Goal: Communication & Community: Answer question/provide support

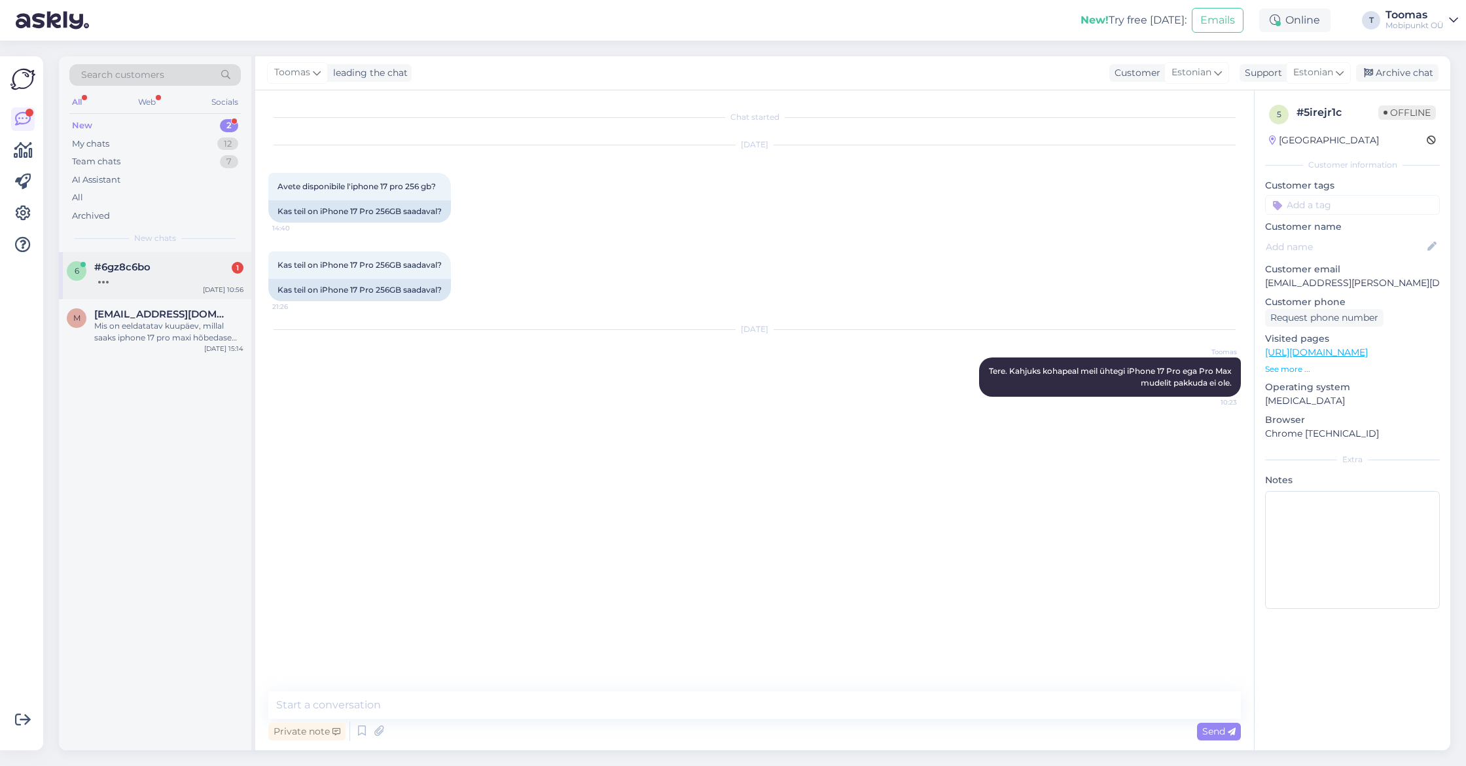
click at [207, 255] on div "6 #6gz8c6bo 1 [DATE] 10:56" at bounding box center [155, 275] width 192 height 47
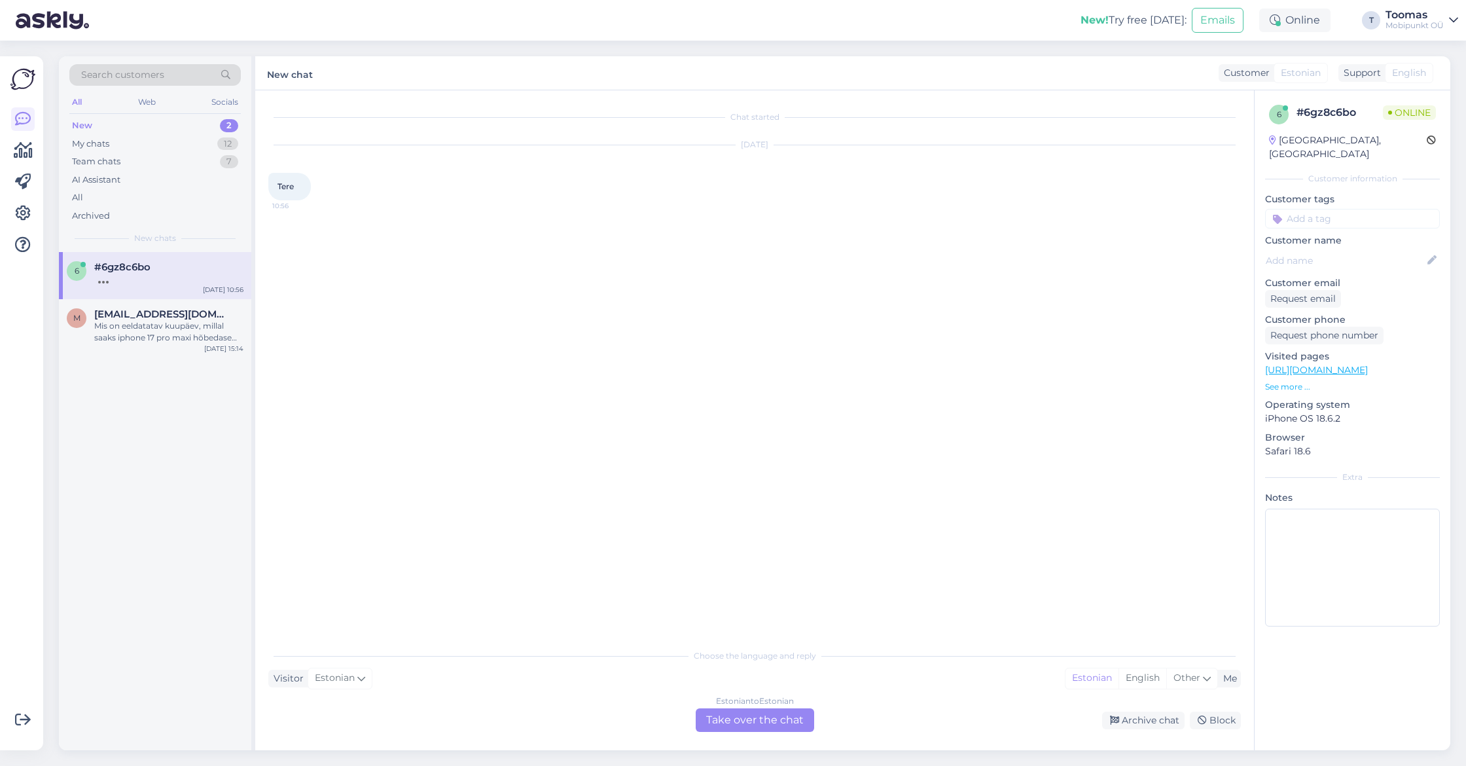
click at [726, 692] on div "Choose the language and reply Visitor Estonian Me Estonian English Other Estoni…" at bounding box center [754, 687] width 972 height 90
click at [726, 713] on div "Estonian to Estonian Take over the chat" at bounding box center [754, 720] width 118 height 24
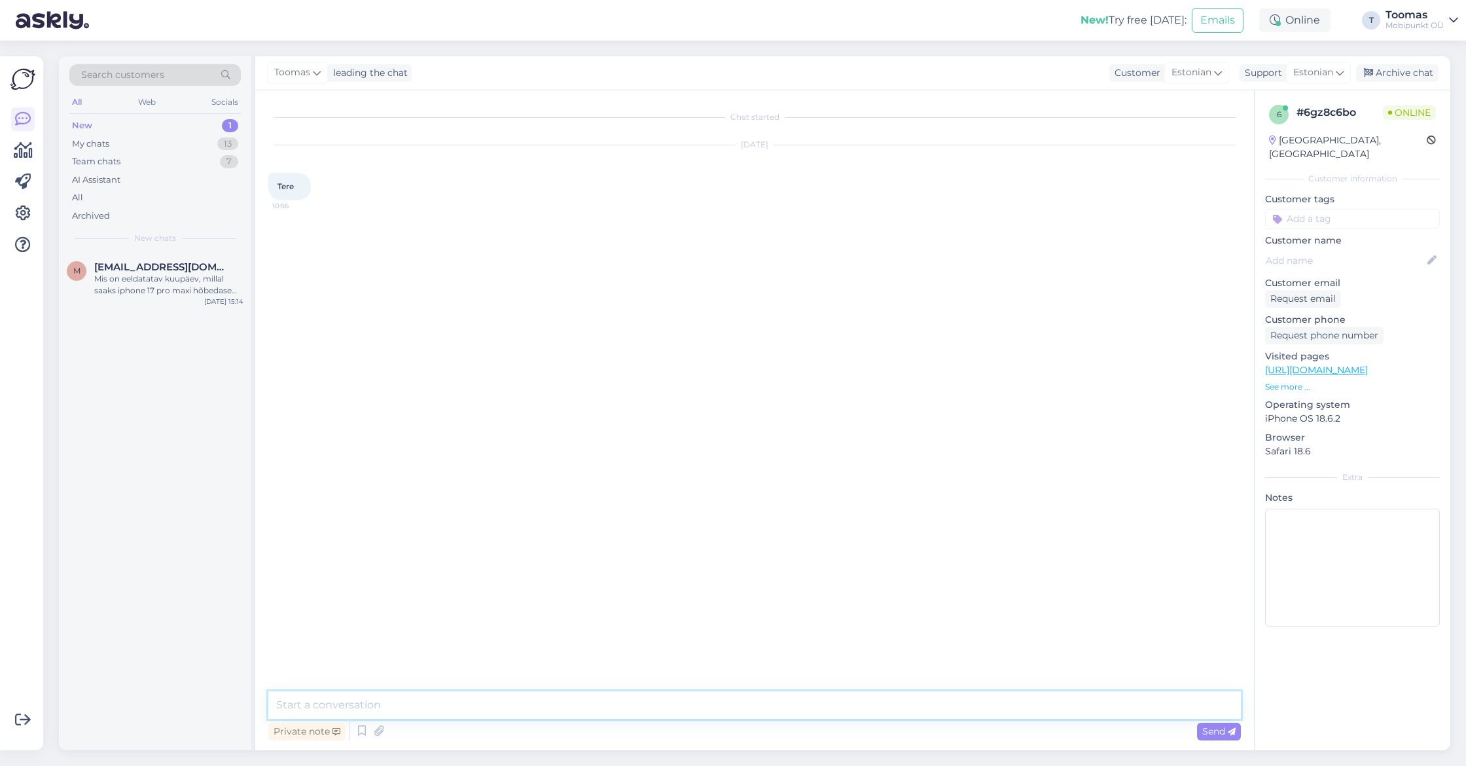
click at [732, 700] on textarea at bounding box center [754, 704] width 972 height 27
type textarea "Tere. Kuidas saame abiks olla?"
click at [472, 690] on div "Chat started [DATE] Tere 10:56 Toomas Tere. Kuidas saame abiks olla? Seen ✓ 10:…" at bounding box center [754, 420] width 998 height 660
click at [1381, 349] on p "Visited pages" at bounding box center [1352, 356] width 175 height 14
click at [1367, 364] on link "[URL][DOMAIN_NAME]" at bounding box center [1316, 370] width 103 height 12
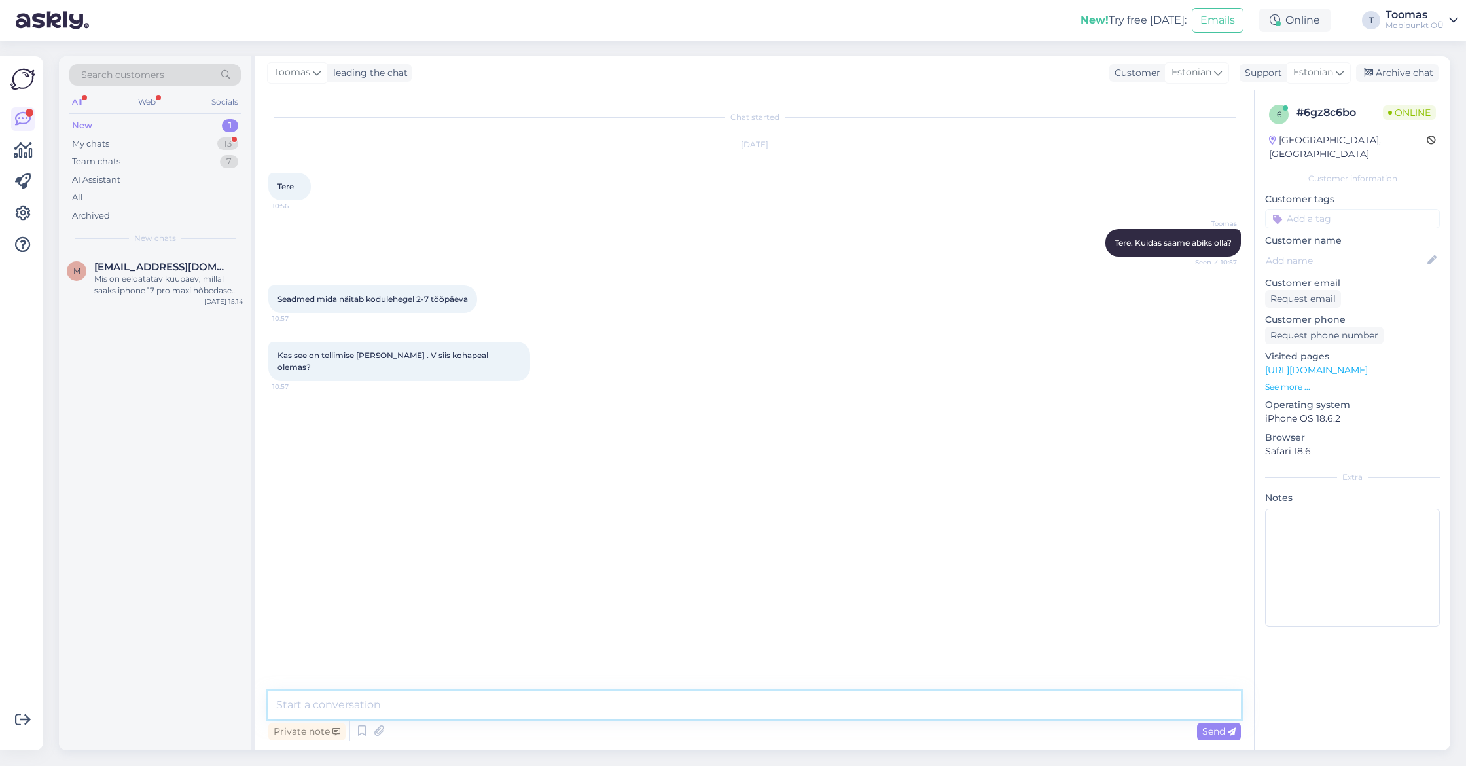
click at [647, 716] on textarea at bounding box center [754, 704] width 972 height 27
type textarea "S"
type textarea "Neid seadmeid meil kohapeal ei ole, saab tellida ning jõuavad kuni 7 tööpäevaga…"
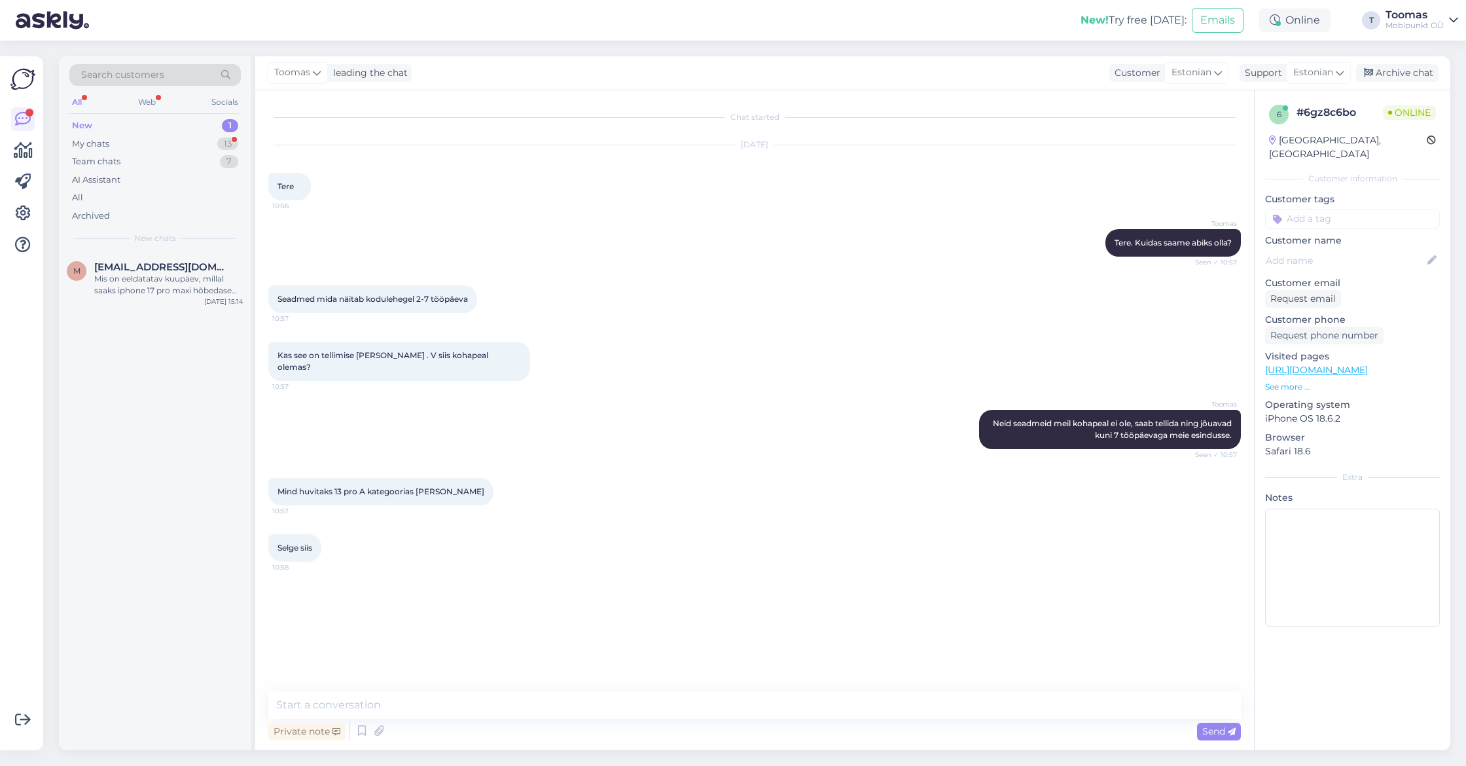
click at [1334, 364] on link "[URL][DOMAIN_NAME]" at bounding box center [1316, 370] width 103 height 12
click at [508, 739] on div "Private note Send" at bounding box center [754, 730] width 972 height 25
click at [534, 704] on textarea at bounding box center [754, 704] width 972 height 27
paste textarea "[URL][DOMAIN_NAME]"
type textarea "Kui sobib ka tumehall siis oleks pakkuda sellist: [URL][DOMAIN_NAME]"
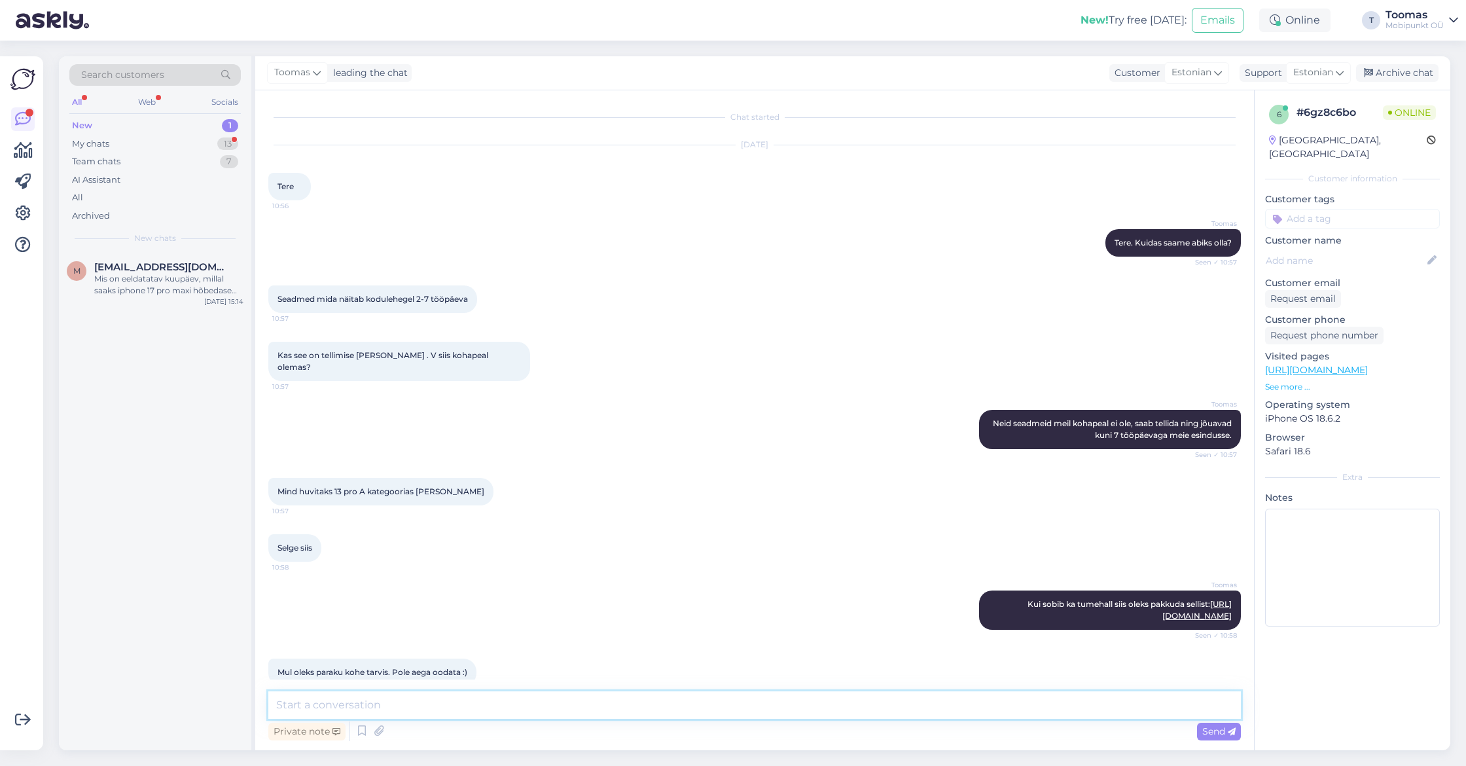
scroll to position [21, 0]
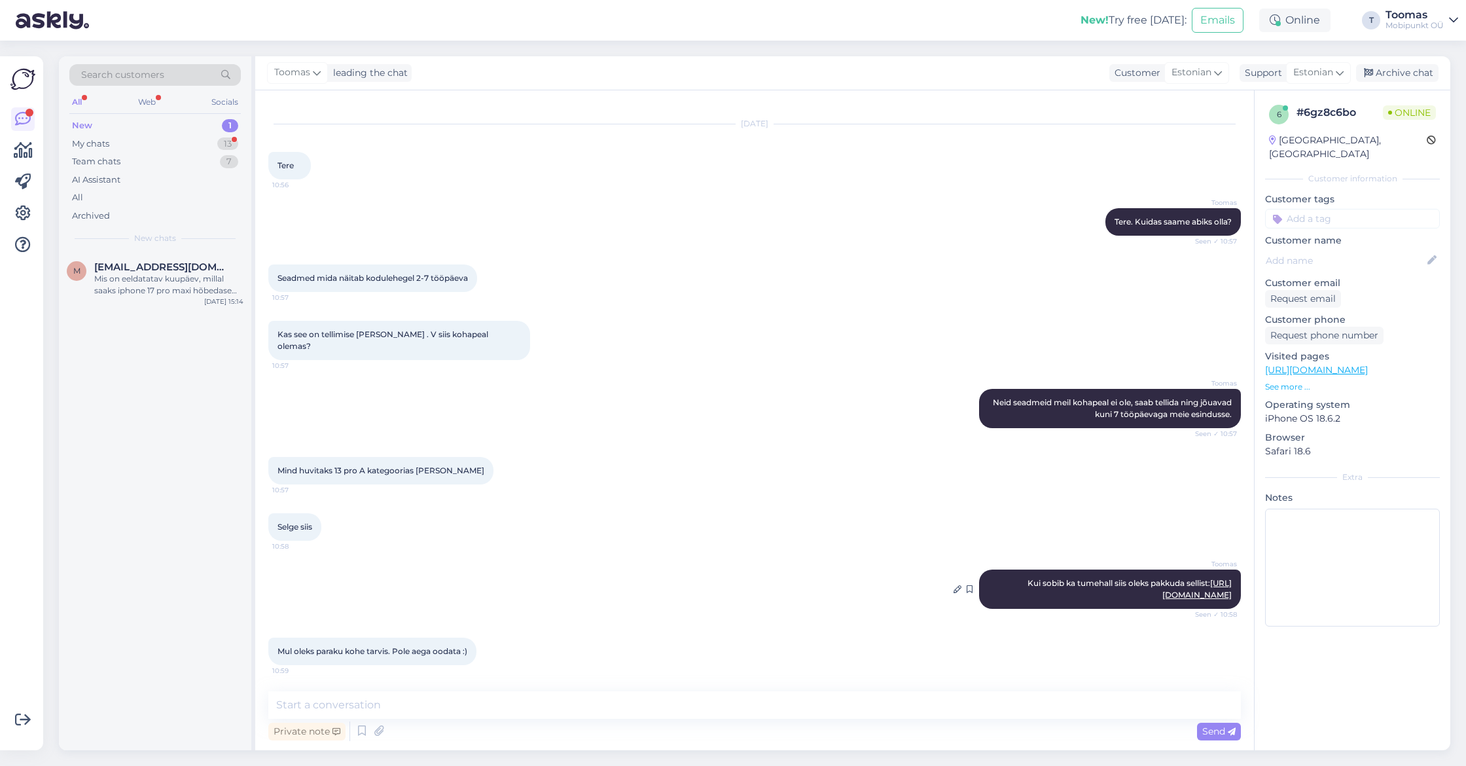
click at [1187, 580] on link "[URL][DOMAIN_NAME]" at bounding box center [1196, 589] width 69 height 22
click at [424, 711] on textarea at bounding box center [754, 704] width 972 height 27
type textarea "See mille saatsin on meil kohapeal olemas"
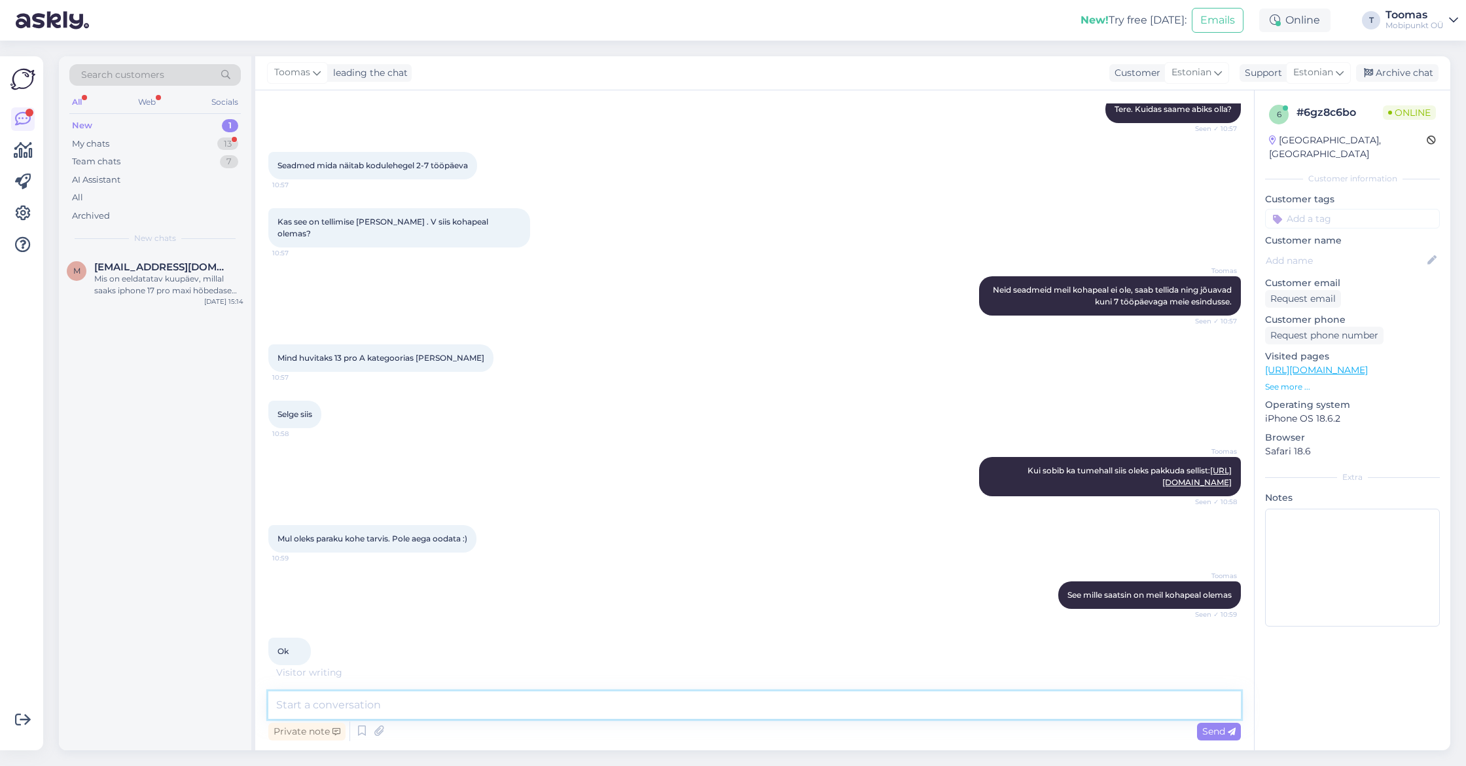
scroll to position [190, 0]
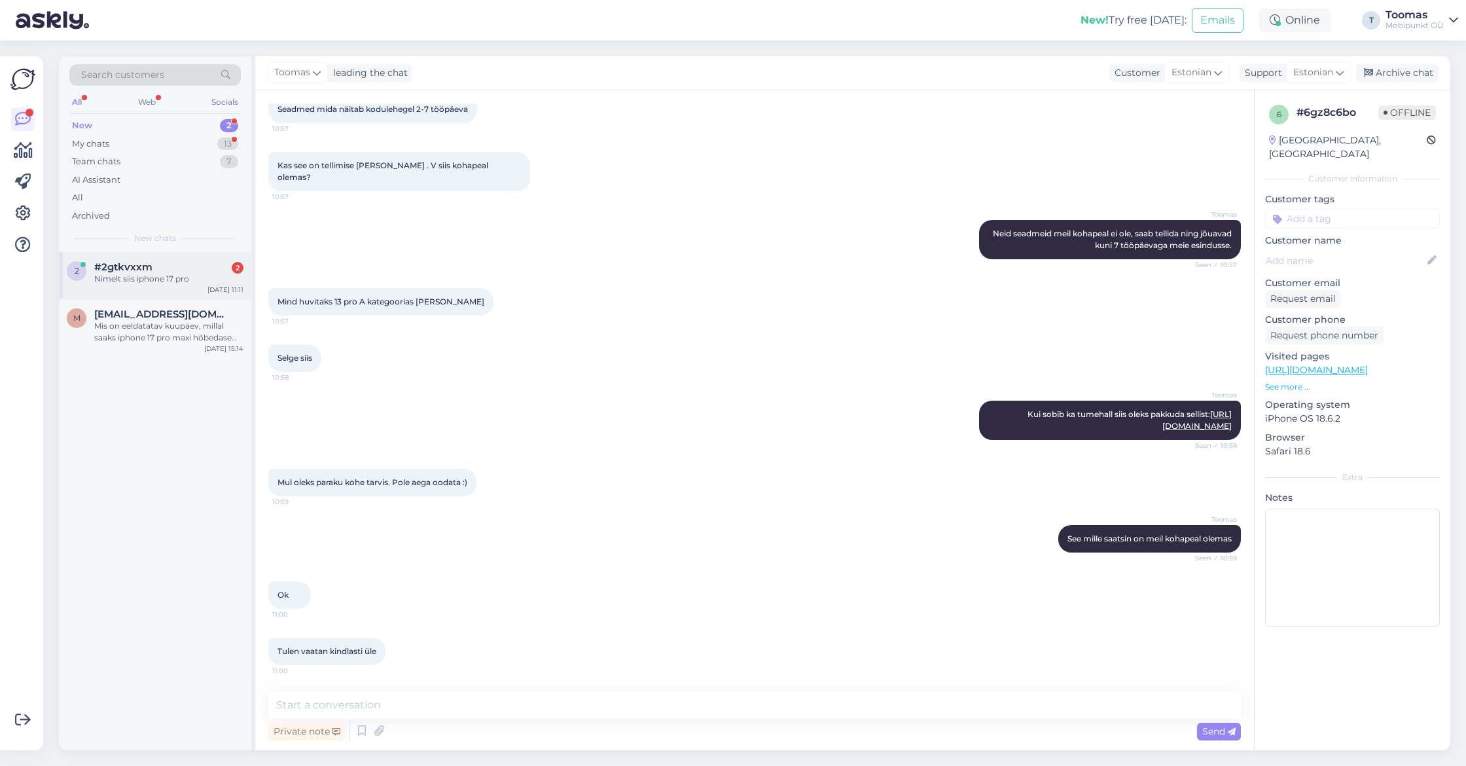
click at [209, 266] on div "#2gtkvxxm 2" at bounding box center [168, 267] width 149 height 12
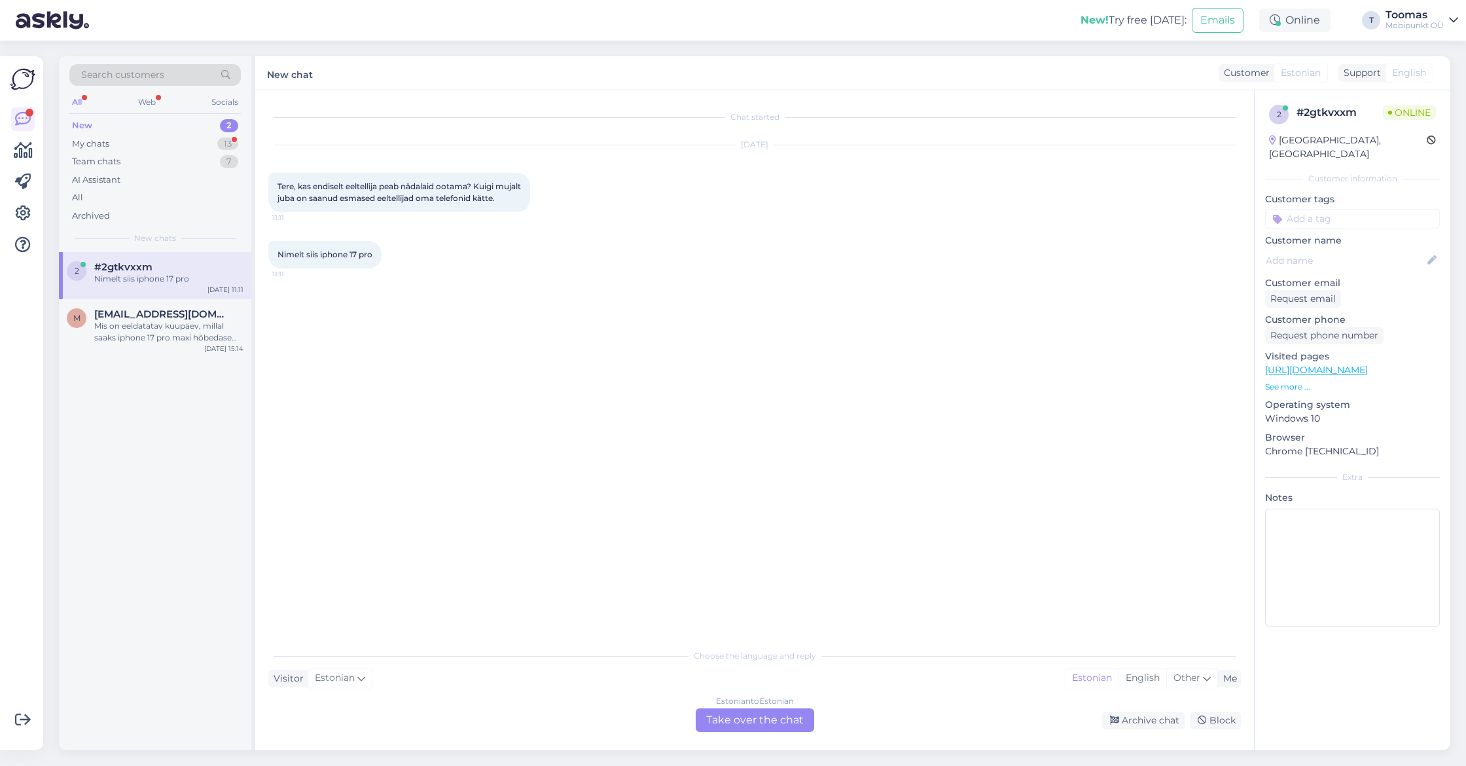
click at [770, 713] on div "Estonian to Estonian Take over the chat" at bounding box center [754, 720] width 118 height 24
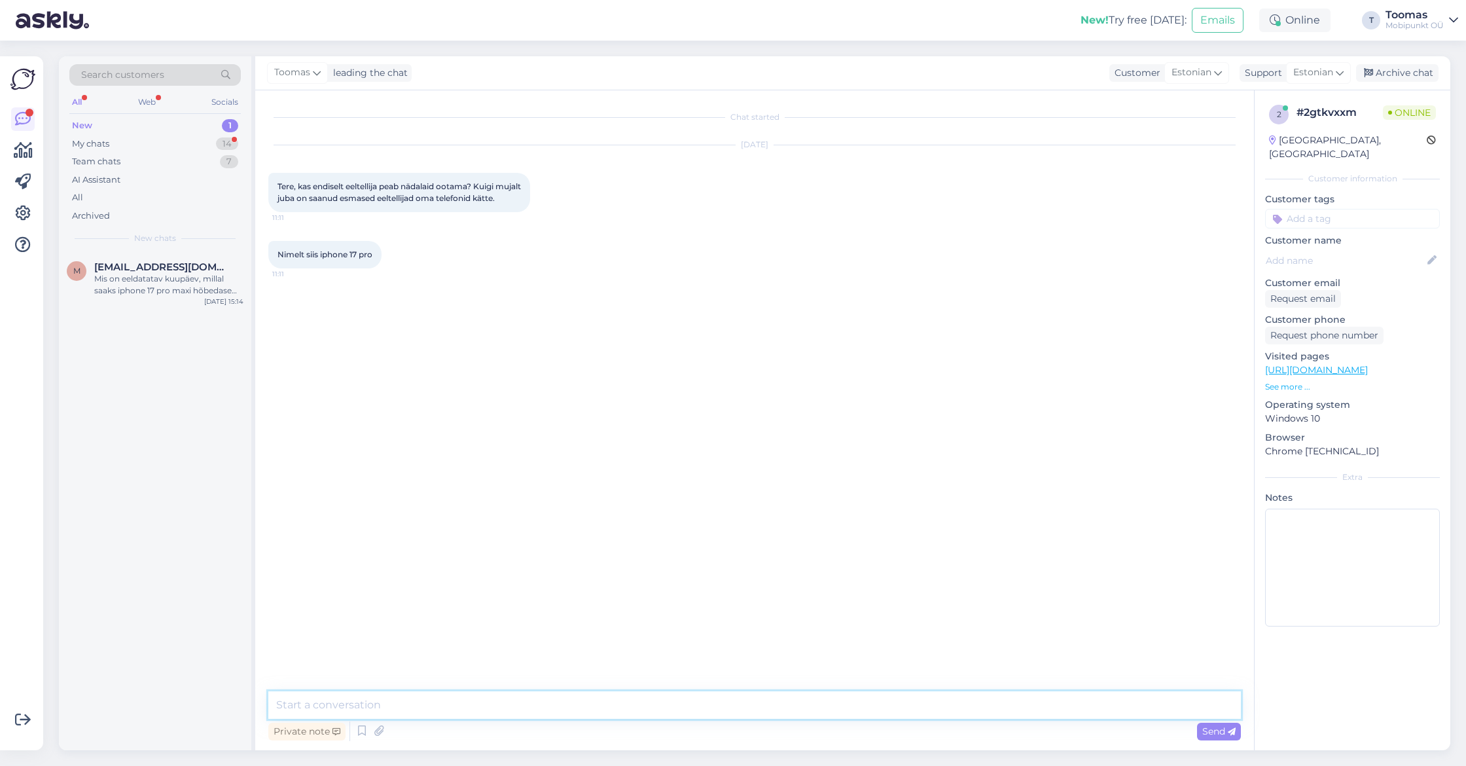
click at [770, 713] on textarea at bounding box center [754, 704] width 972 height 27
click at [1303, 364] on link "[URL][DOMAIN_NAME]" at bounding box center [1316, 370] width 103 height 12
click at [574, 713] on textarea at bounding box center [754, 704] width 972 height 27
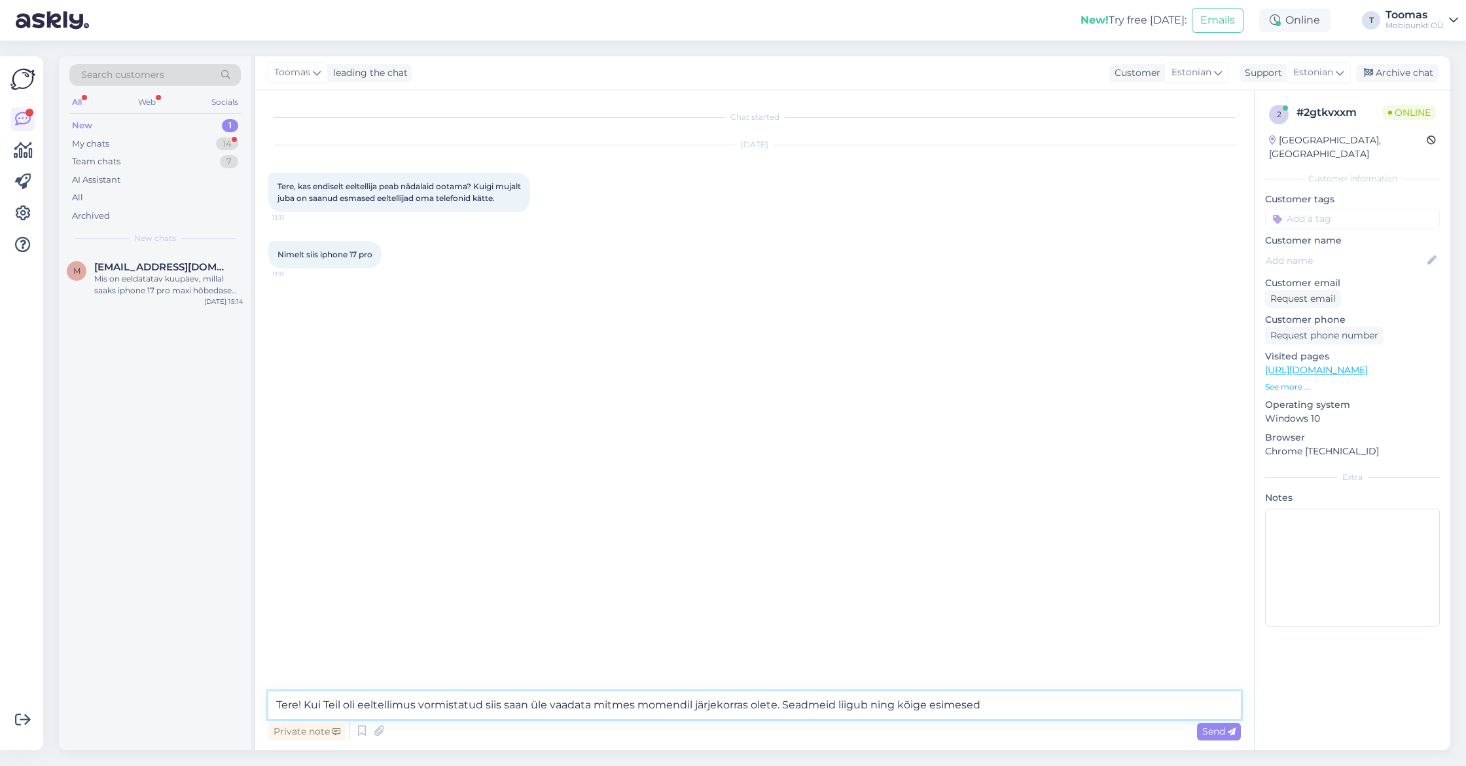
drag, startPoint x: 785, startPoint y: 703, endPoint x: 1024, endPoint y: 711, distance: 238.9
click at [1024, 711] on textarea "Tere! Kui Teil oli eeltellimus vormistatud siis saan üle vaadata mitmes momendi…" at bounding box center [754, 704] width 972 height 27
type textarea "Tere! Kui Teil oli eeltellimus vormistatud siis saan üle vaadata mitmes momendi…"
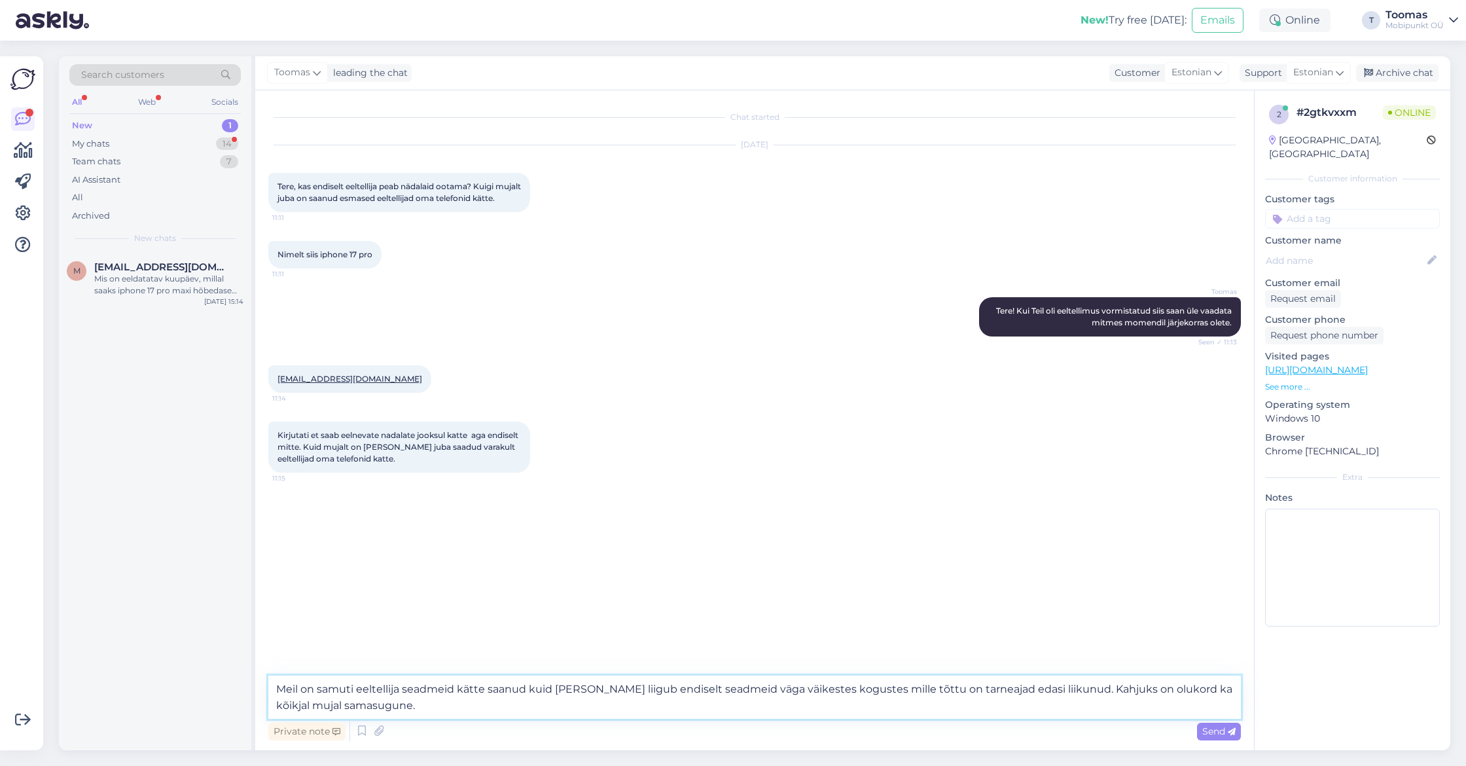
type textarea "Meil on samuti eeltellija seadmeid kätte saanud kuid [PERSON_NAME] liigub endis…"
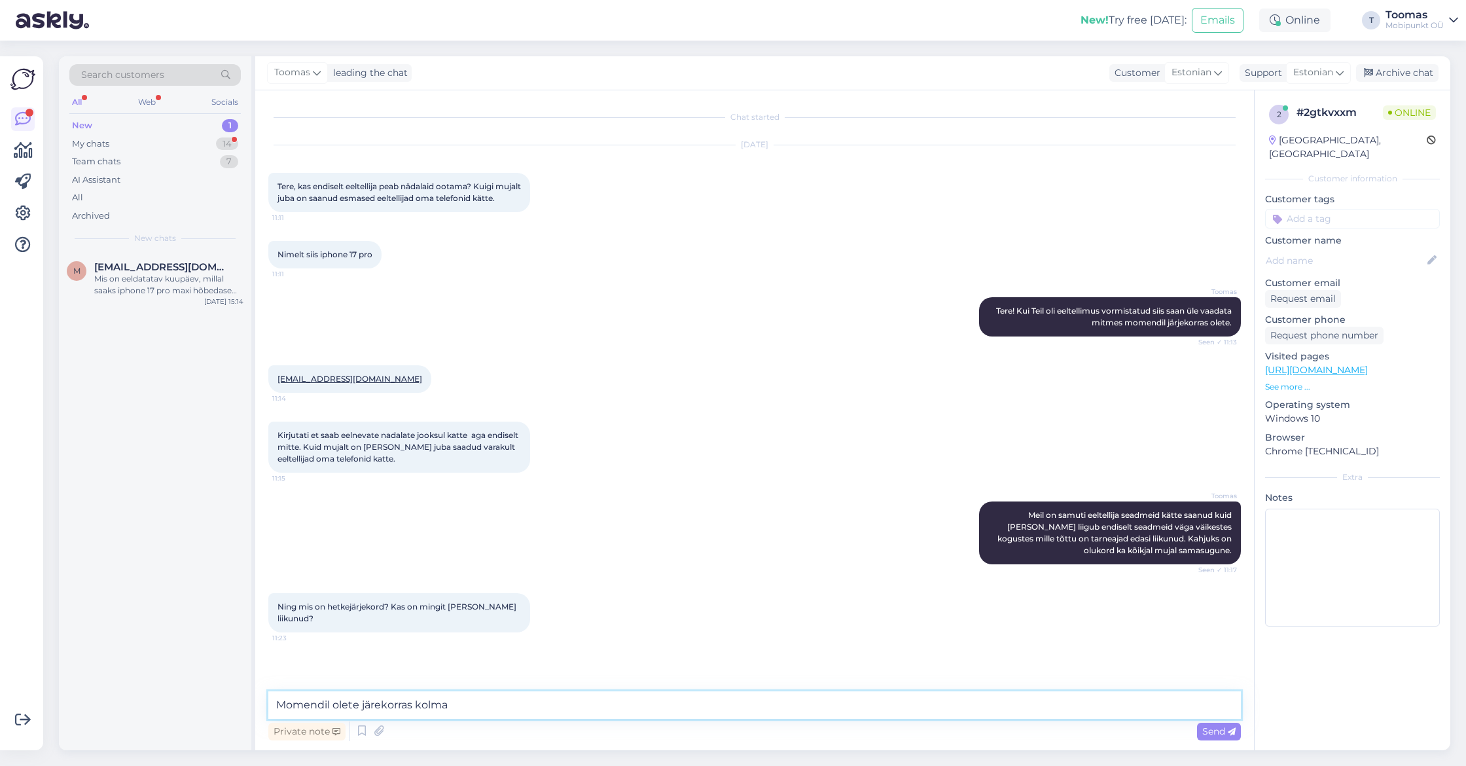
type textarea "Momendil olete järekorras kolmas"
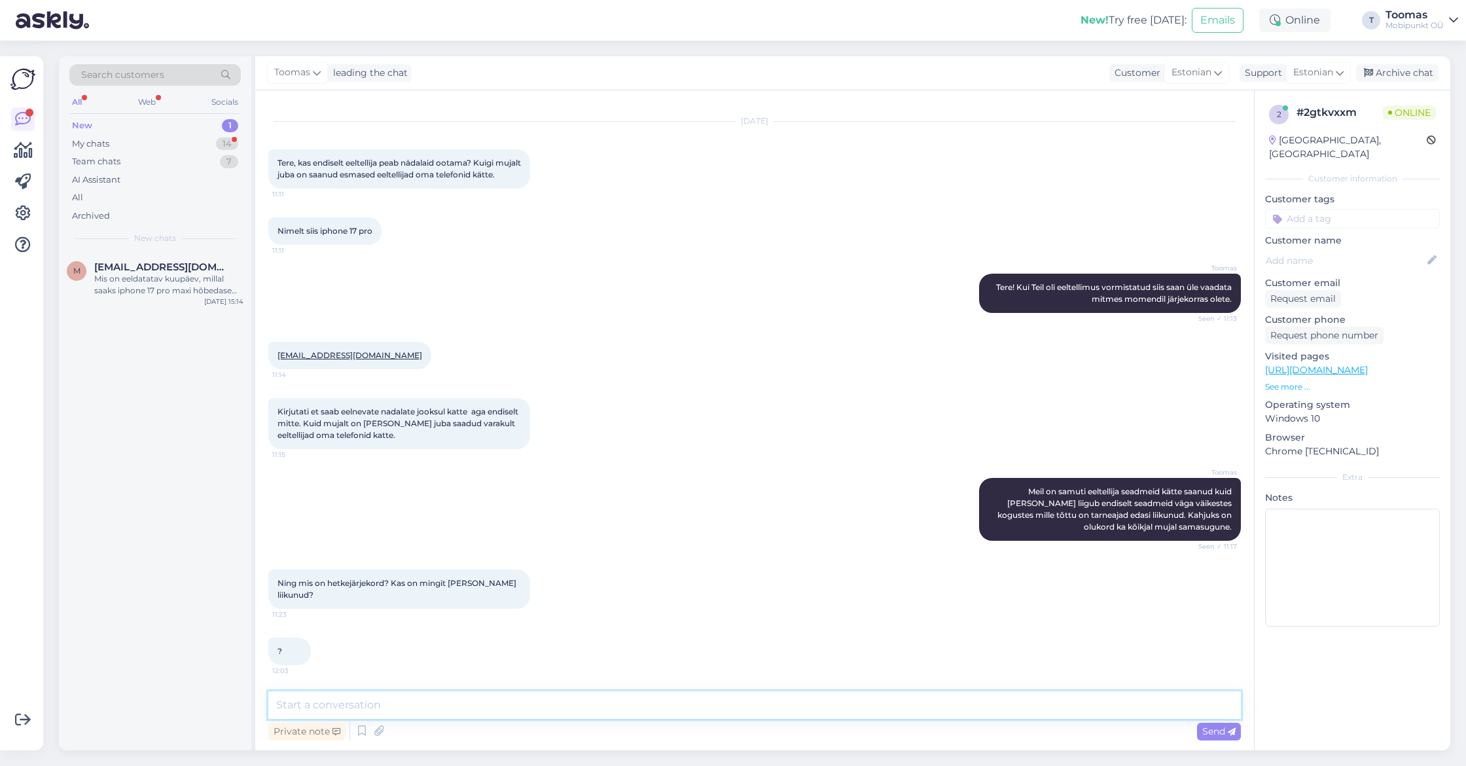
scroll to position [80, 0]
